Goal: Task Accomplishment & Management: Use online tool/utility

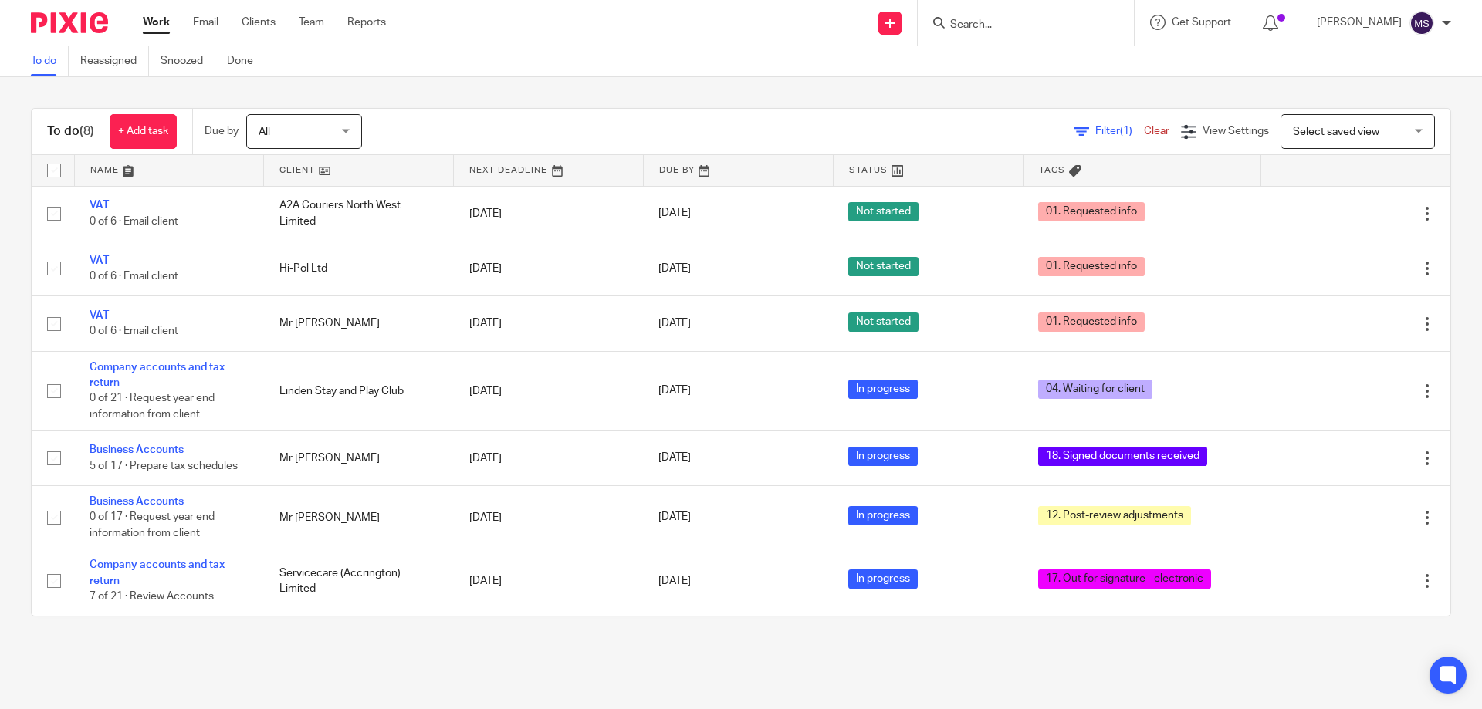
click at [967, 25] on input "Search" at bounding box center [1017, 26] width 139 height 14
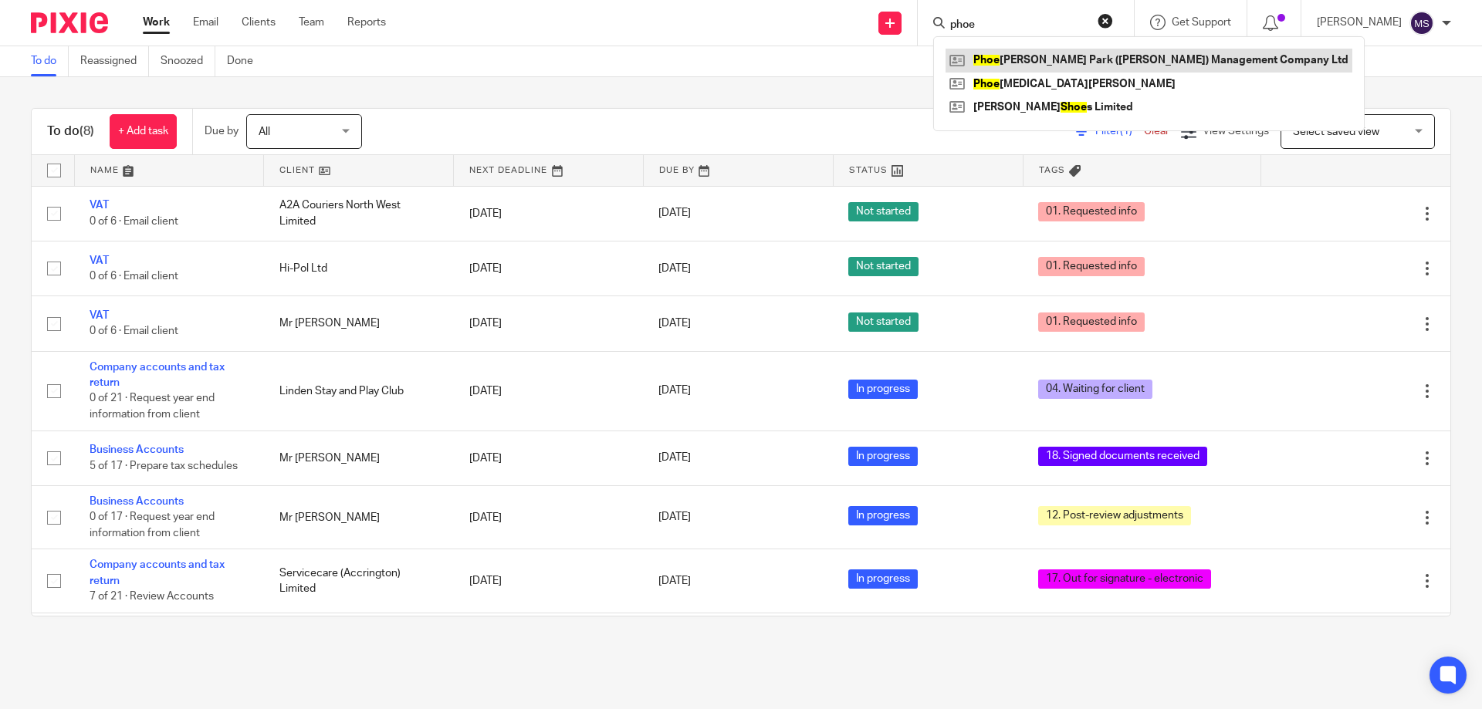
type input "phoe"
click at [1046, 54] on link at bounding box center [1148, 60] width 407 height 23
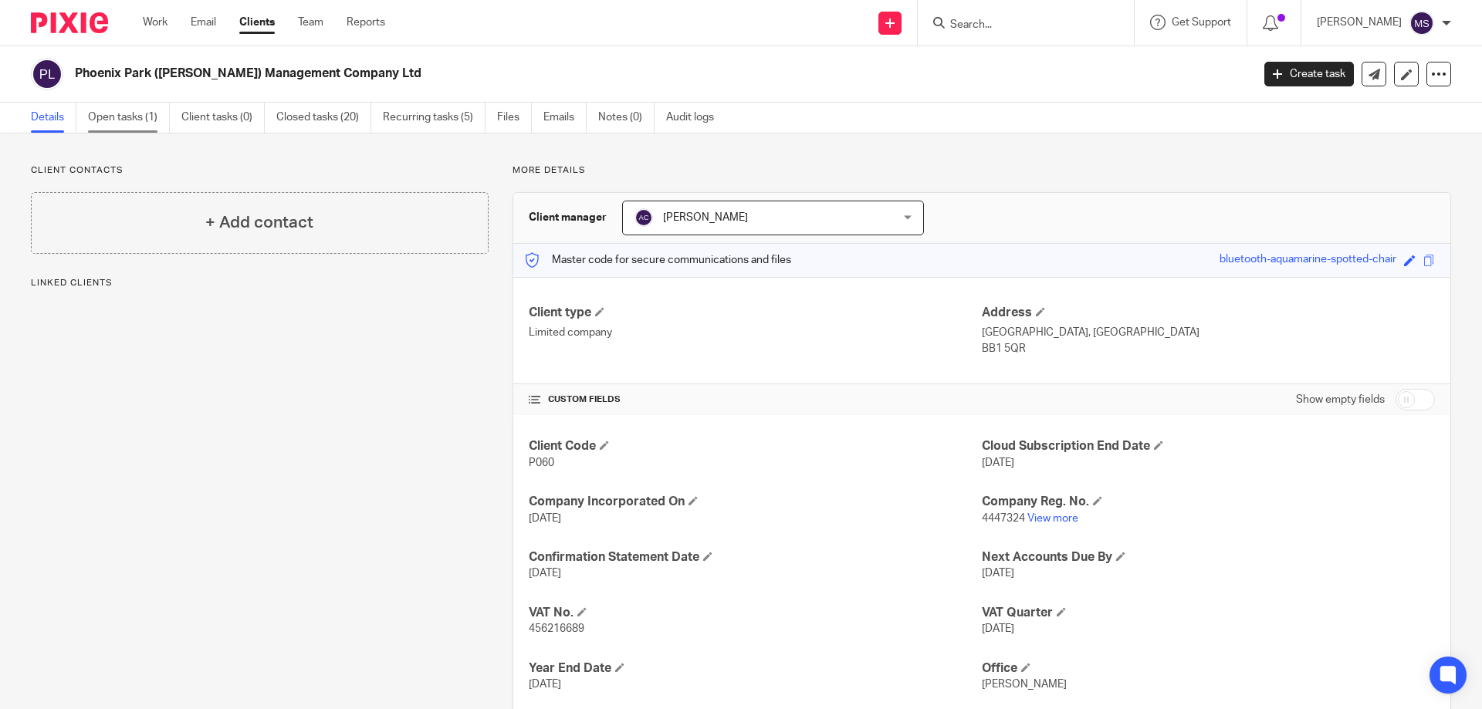
click at [143, 106] on link "Open tasks (1)" at bounding box center [129, 118] width 82 height 30
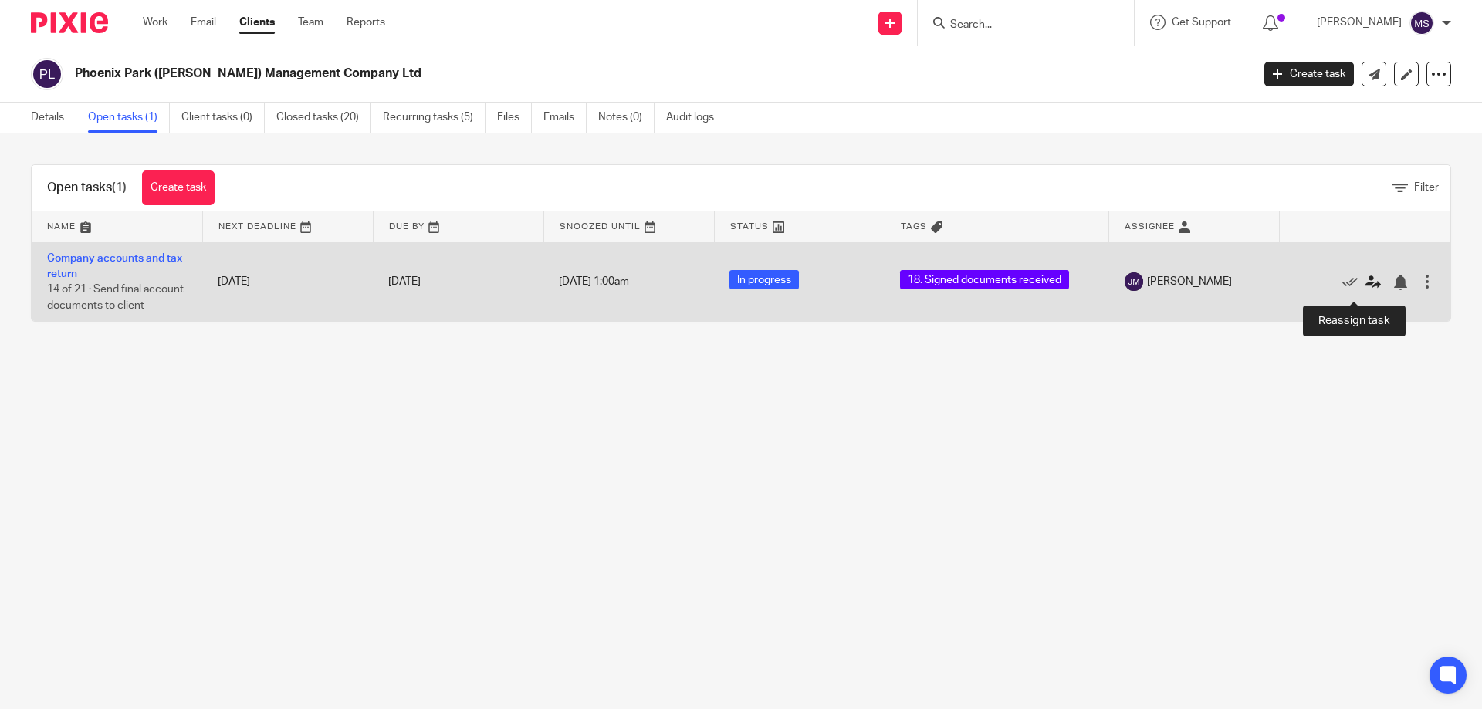
click at [1365, 290] on icon at bounding box center [1372, 282] width 15 height 15
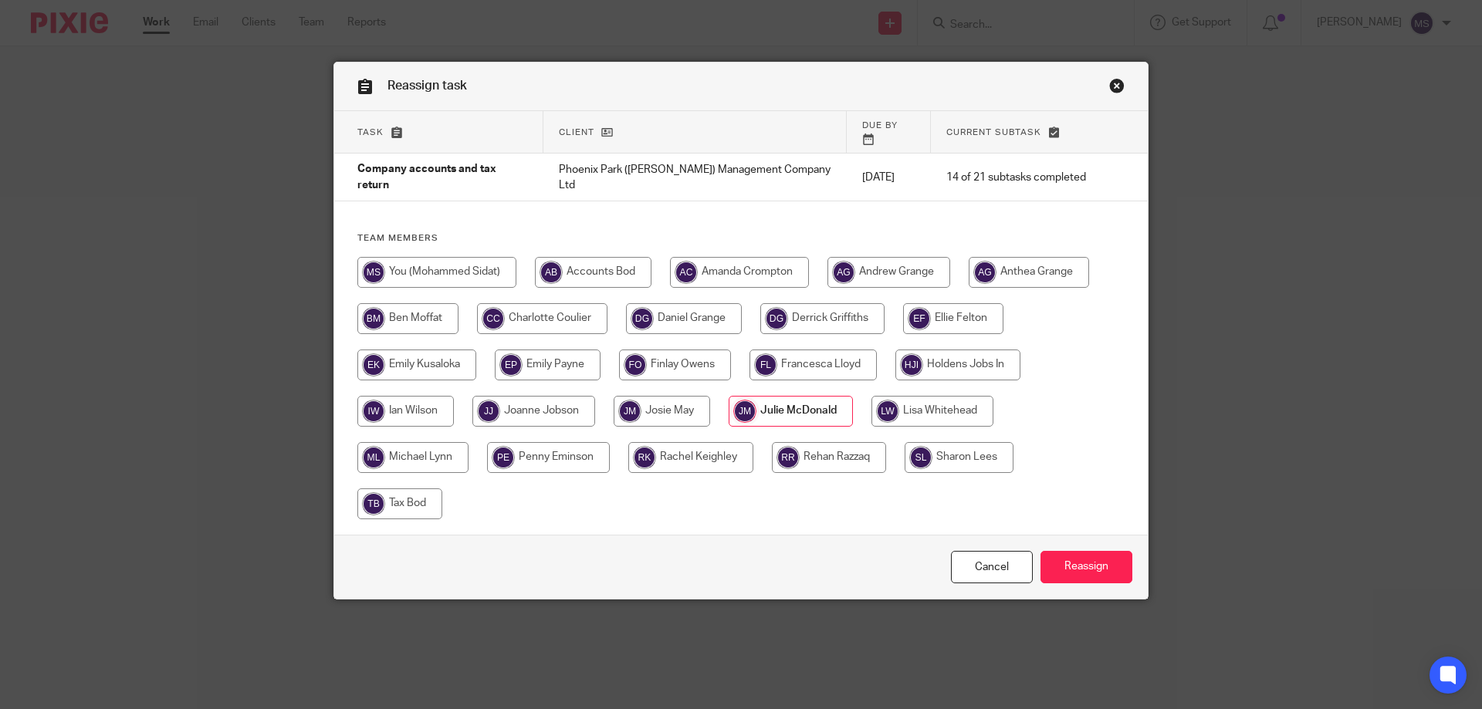
click at [421, 257] on input "radio" at bounding box center [436, 272] width 159 height 31
radio input "true"
click at [1090, 553] on input "Reassign" at bounding box center [1086, 567] width 92 height 33
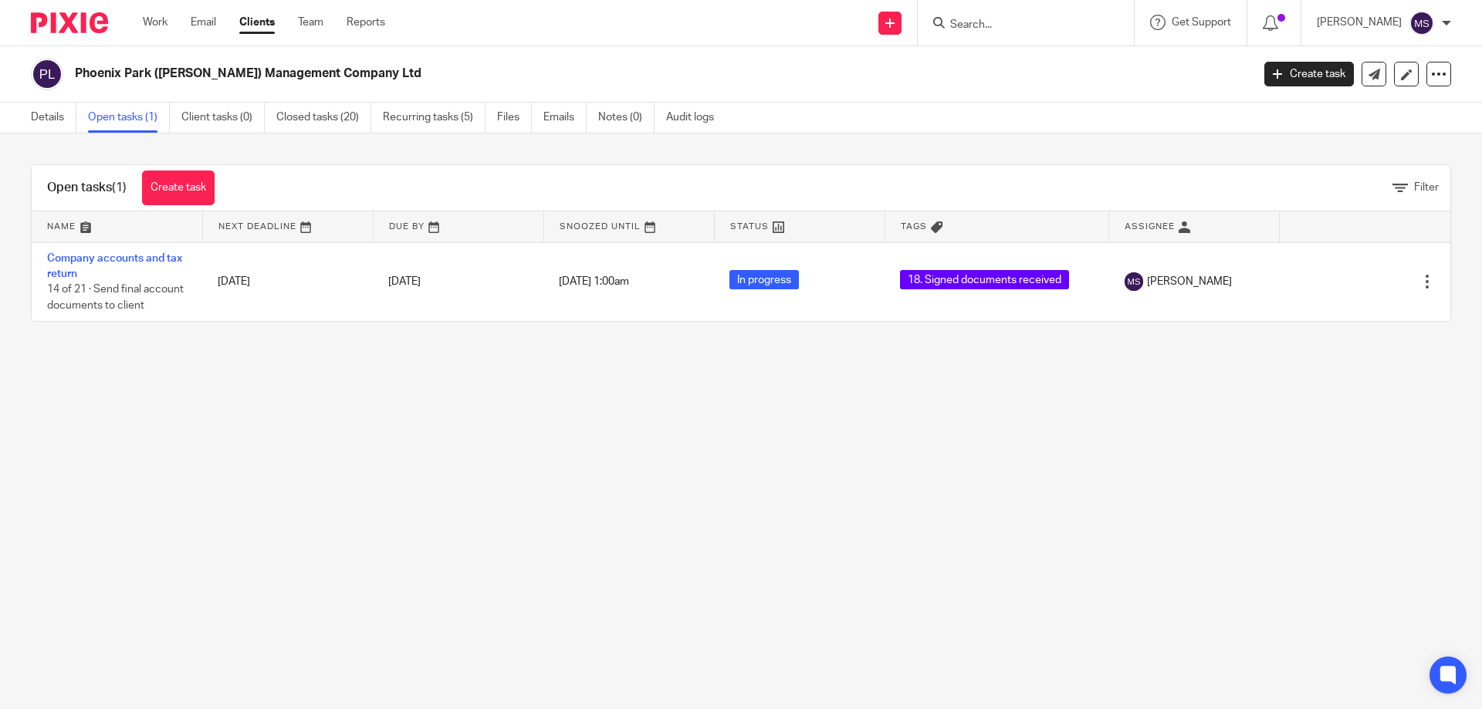
click at [959, 22] on input "Search" at bounding box center [1017, 26] width 139 height 14
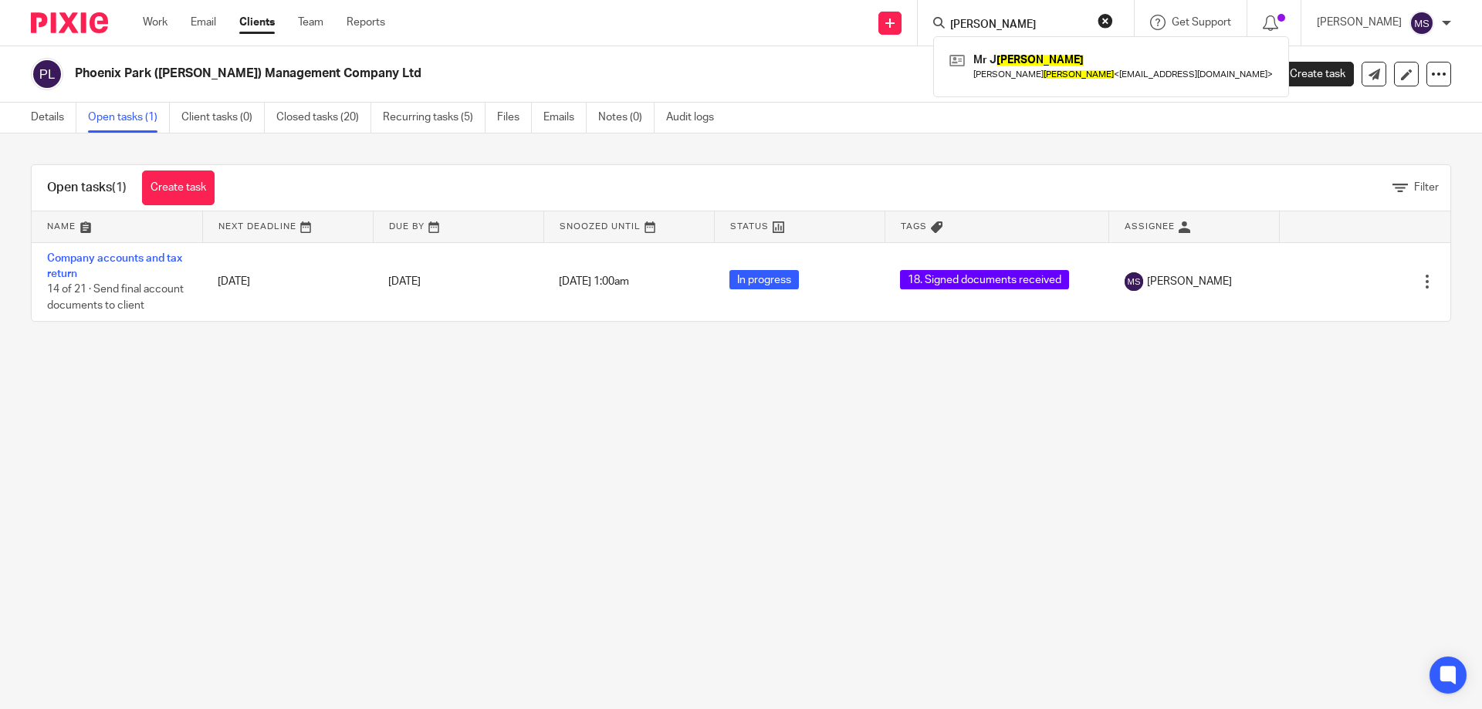
type input "prestage"
click button "submit" at bounding box center [0, 0] width 0 height 0
click at [989, 53] on link at bounding box center [1110, 66] width 331 height 35
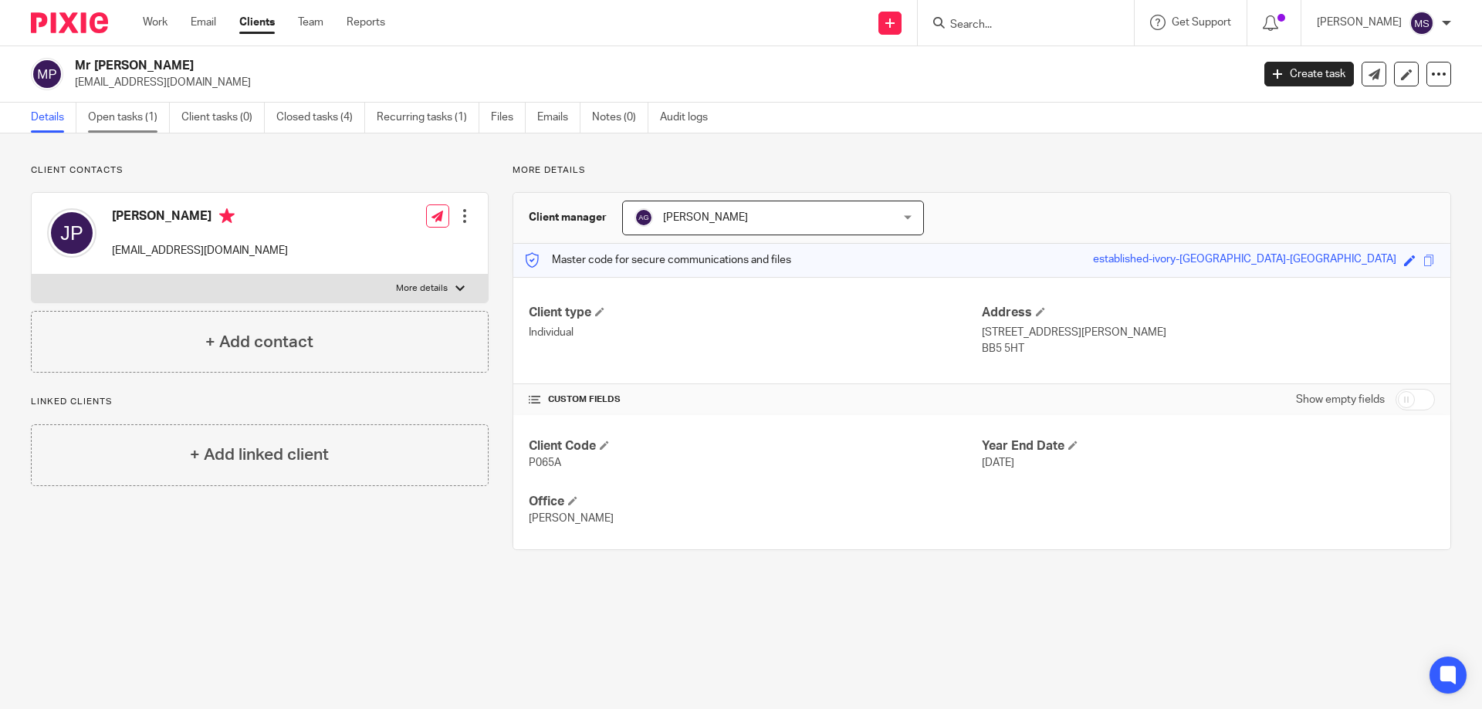
click at [101, 124] on link "Open tasks (1)" at bounding box center [129, 118] width 82 height 30
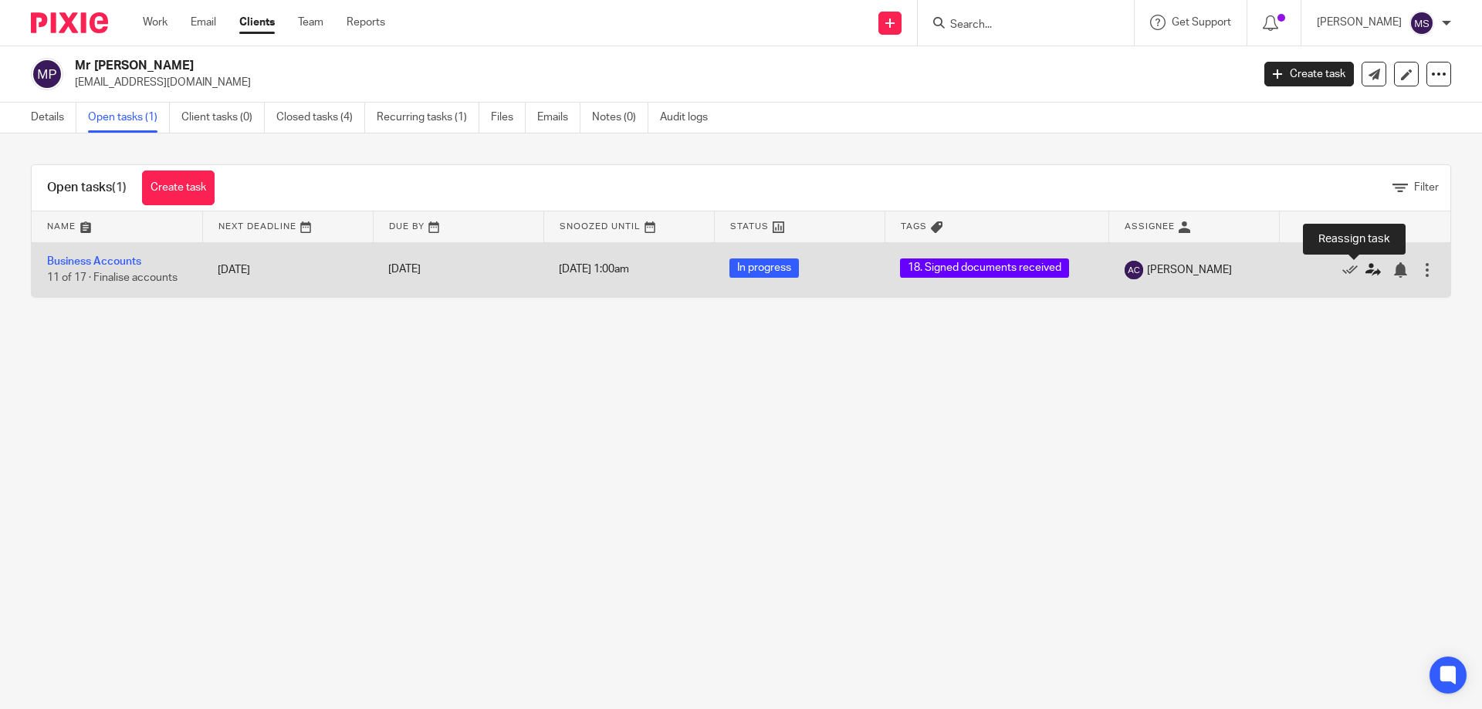
click at [1365, 275] on icon at bounding box center [1372, 269] width 15 height 15
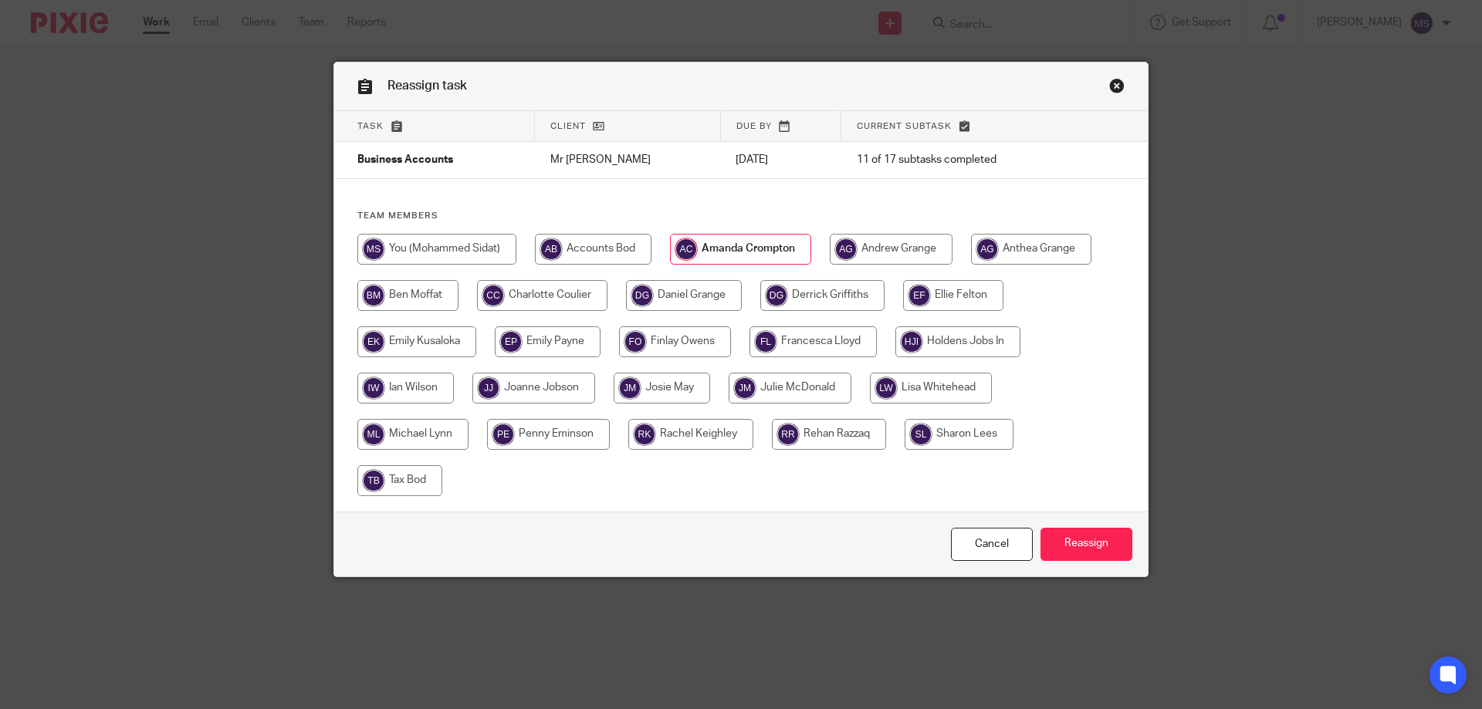
click at [492, 247] on input "radio" at bounding box center [436, 249] width 159 height 31
radio input "true"
click at [1050, 534] on input "Reassign" at bounding box center [1086, 544] width 92 height 33
